Goal: Find specific page/section: Find specific page/section

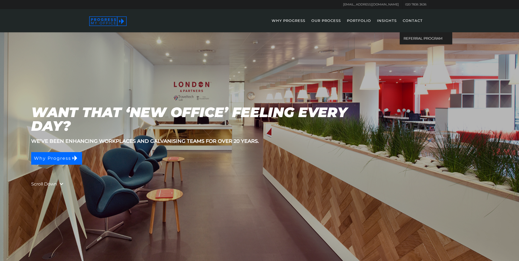
click at [415, 22] on link "CONTACT" at bounding box center [412, 24] width 25 height 16
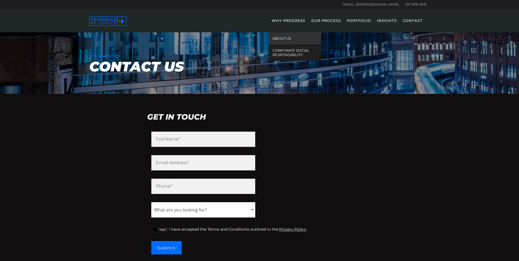
click at [285, 40] on link "ABOUT US" at bounding box center [295, 38] width 53 height 12
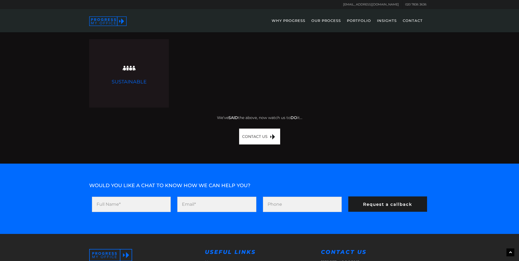
scroll to position [515, 0]
